Goal: Check status: Check status

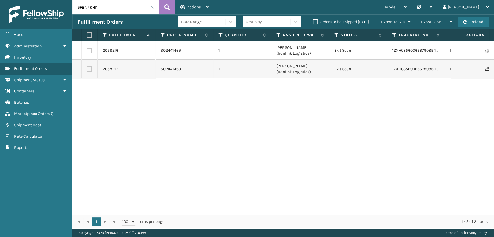
click at [0, 0] on html "Menu Administration Inventory Fulfillment Orders Shipment Status Containers Bat…" at bounding box center [247, 118] width 494 height 237
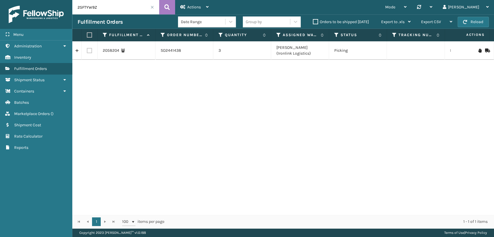
drag, startPoint x: 114, startPoint y: 3, endPoint x: 0, endPoint y: -1, distance: 114.1
click at [0, 0] on html "Menu Administration Inventory Fulfillment Orders Shipment Status Containers Bat…" at bounding box center [247, 118] width 494 height 237
paste input "GJELKEL"
drag, startPoint x: 120, startPoint y: 9, endPoint x: 6, endPoint y: 18, distance: 114.4
click at [0, 0] on div "Menu Administration Inventory Fulfillment Orders Shipment Status Containers Bat…" at bounding box center [247, 0] width 494 height 0
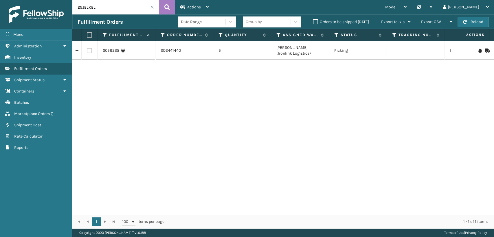
paste input "5JBY2KNR"
type input "5JBY2KNR"
click at [151, 10] on input "5JBY2KNR" at bounding box center [115, 7] width 87 height 14
click at [151, 7] on span at bounding box center [151, 6] width 3 height 3
